Goal: Consume media (video, audio)

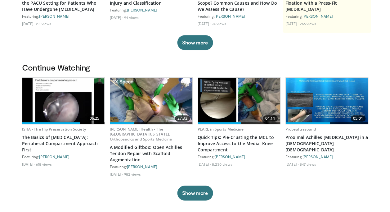
scroll to position [141, 0]
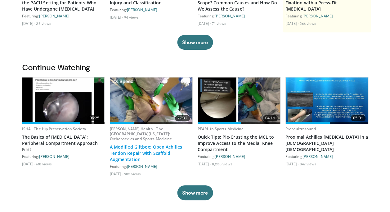
click at [158, 155] on link "A Modified Giftbox: Open Achilles Tendon Repair with Scaffold Augmentation" at bounding box center [151, 153] width 83 height 19
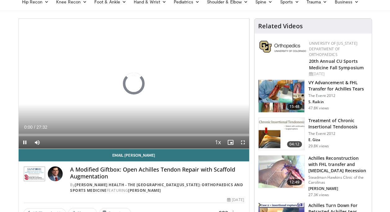
scroll to position [45, 0]
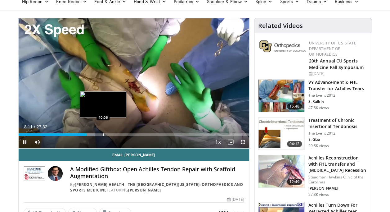
click at [103, 133] on div "Progress Bar" at bounding box center [103, 134] width 1 height 2
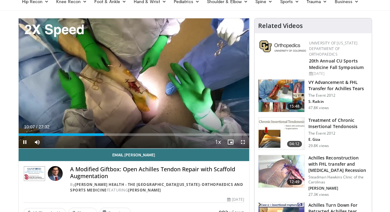
click at [243, 139] on span "Video Player" at bounding box center [243, 142] width 12 height 12
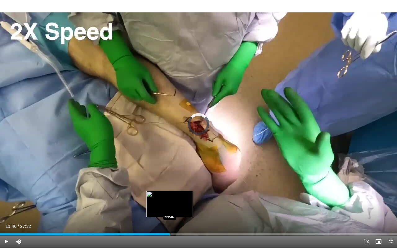
click at [170, 211] on div "Progress Bar" at bounding box center [170, 234] width 1 height 2
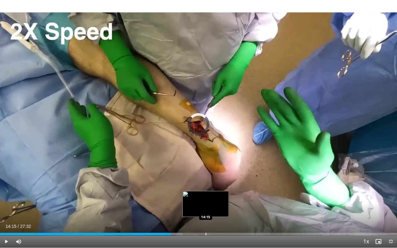
click at [206, 211] on div "Loaded : 46.04% 14:15 14:15" at bounding box center [198, 233] width 397 height 6
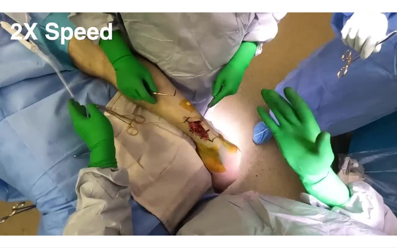
click at [206, 211] on video-js "**********" at bounding box center [198, 124] width 397 height 248
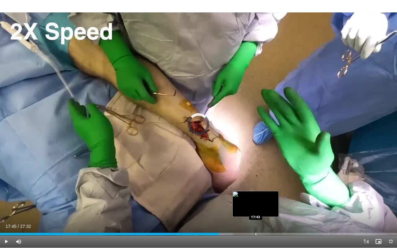
click at [256, 211] on div "Progress Bar" at bounding box center [256, 234] width 1 height 2
click at [255, 211] on div "Loaded : 69.03% 17:57 17:42" at bounding box center [198, 233] width 397 height 6
click at [252, 211] on div "Progress Bar" at bounding box center [252, 234] width 1 height 2
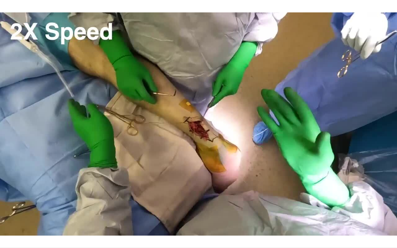
click at [274, 211] on div "10 seconds Tap to unmute" at bounding box center [198, 124] width 397 height 248
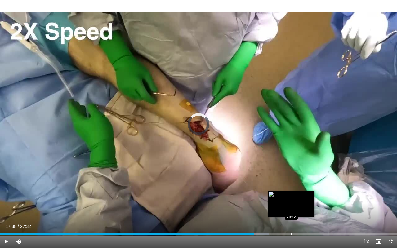
click at [291, 211] on div "Progress Bar" at bounding box center [291, 234] width 1 height 2
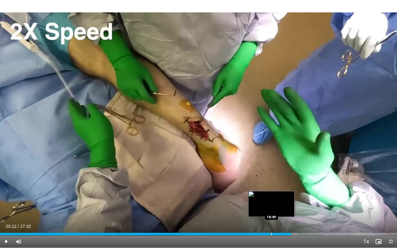
click at [271, 211] on div "Loaded : 75.12% 20:12 18:49" at bounding box center [198, 233] width 397 height 6
